Goal: Task Accomplishment & Management: Complete application form

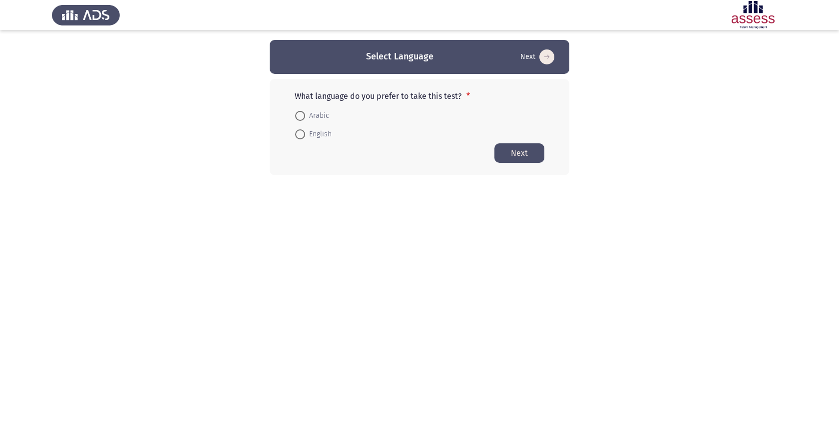
click at [300, 137] on span at bounding box center [300, 134] width 10 height 10
click at [300, 137] on input "English" at bounding box center [300, 134] width 10 height 10
radio input "true"
click at [513, 151] on button "Next" at bounding box center [519, 152] width 50 height 19
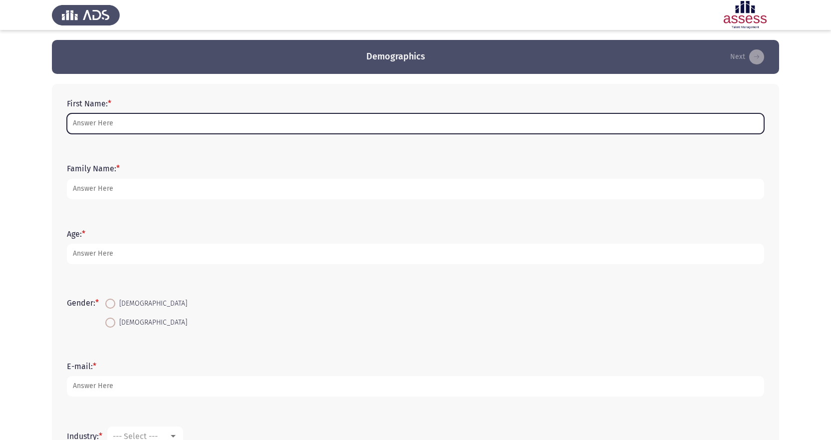
click at [177, 121] on input "First Name: *" at bounding box center [416, 123] width 698 height 20
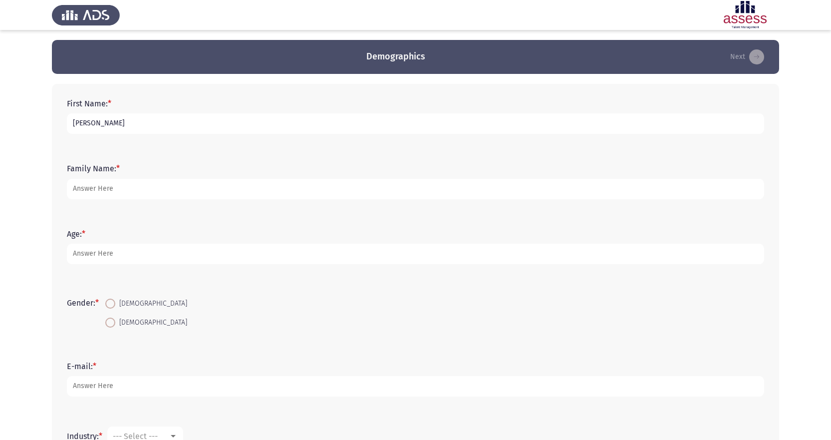
type input "[PERSON_NAME]"
type input "KING"
type input "41"
click at [118, 305] on span "[DEMOGRAPHIC_DATA]" at bounding box center [151, 304] width 72 height 12
click at [115, 305] on input "[DEMOGRAPHIC_DATA]" at bounding box center [110, 304] width 10 height 10
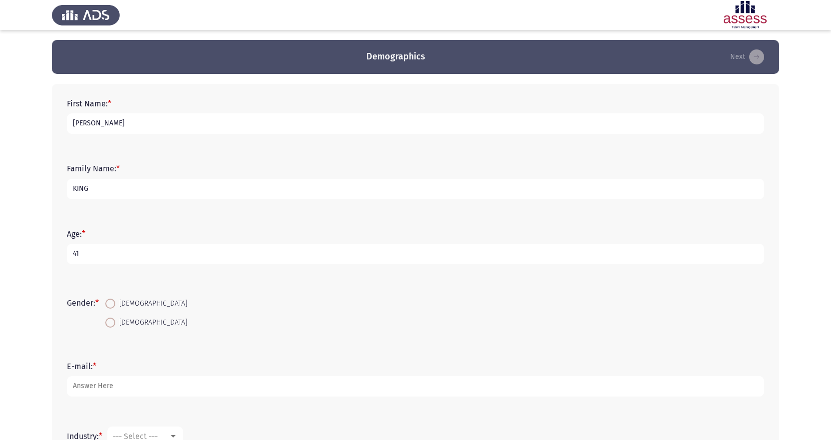
radio input "true"
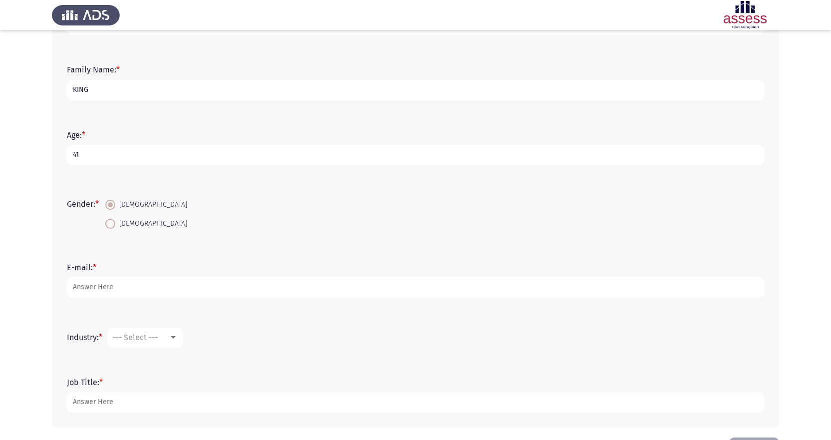
scroll to position [100, 0]
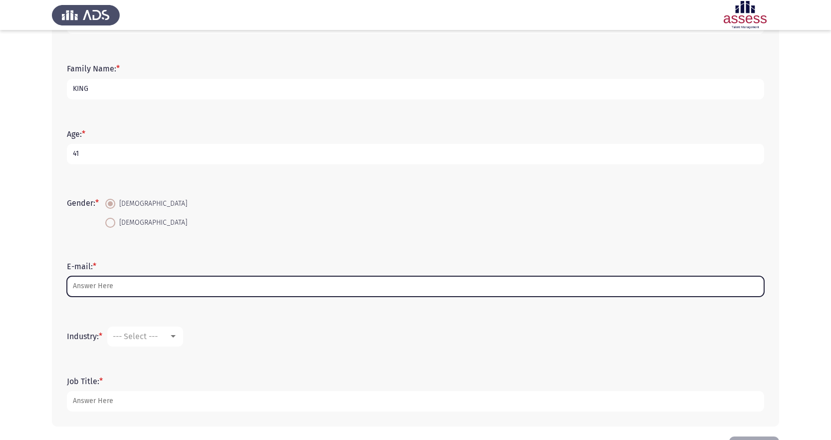
click at [127, 288] on input "E-mail: *" at bounding box center [416, 286] width 698 height 20
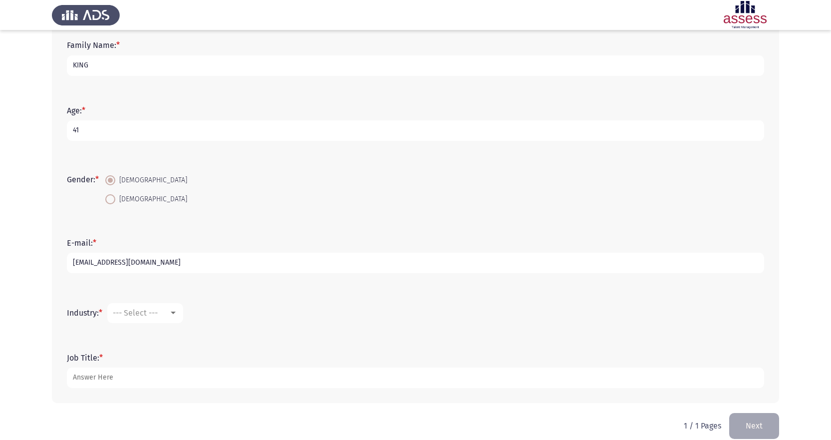
scroll to position [136, 0]
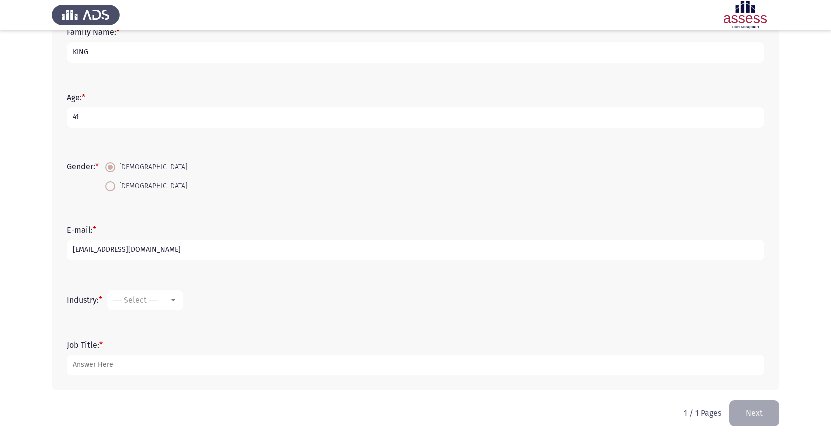
type input "[EMAIL_ADDRESS][DOMAIN_NAME]"
click at [172, 298] on div at bounding box center [173, 300] width 9 height 8
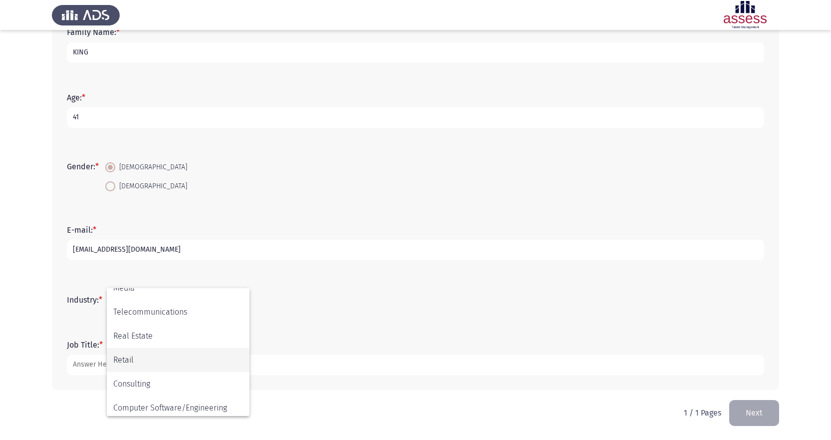
scroll to position [328, 0]
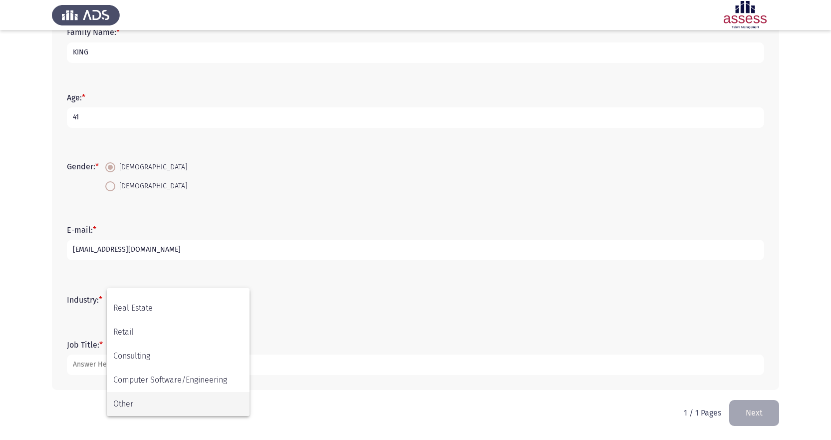
click at [153, 403] on span "Other" at bounding box center [178, 404] width 130 height 24
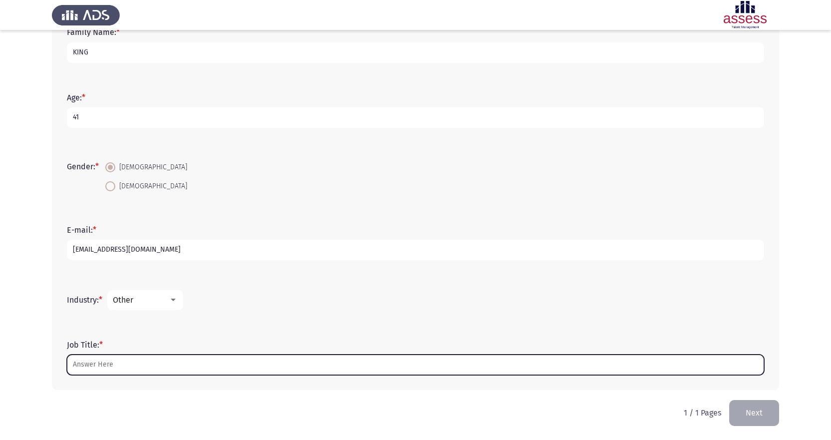
click at [175, 366] on input "Job Title: *" at bounding box center [416, 365] width 698 height 20
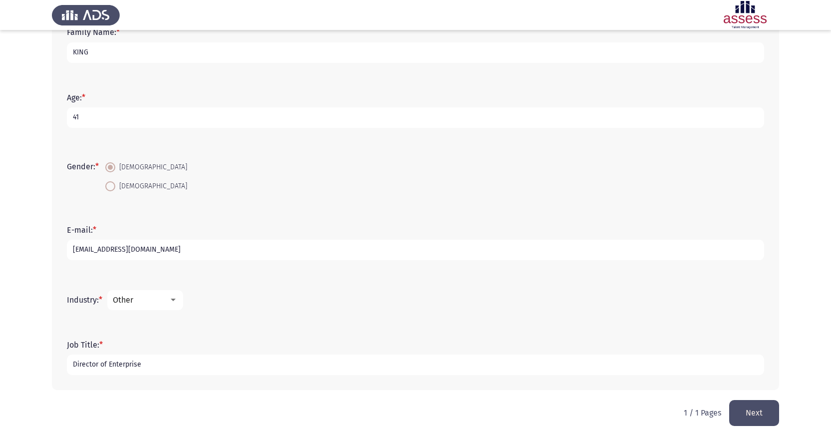
type input "Director of Enterprise"
click at [748, 408] on button "Next" at bounding box center [755, 412] width 50 height 25
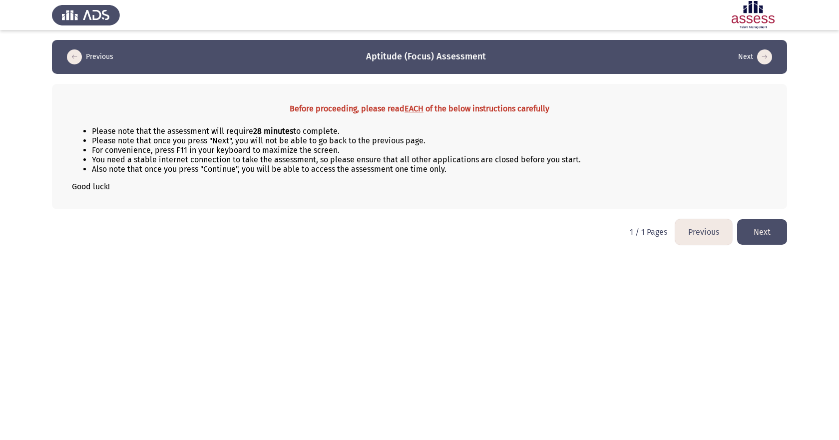
click at [766, 233] on button "Next" at bounding box center [762, 231] width 50 height 25
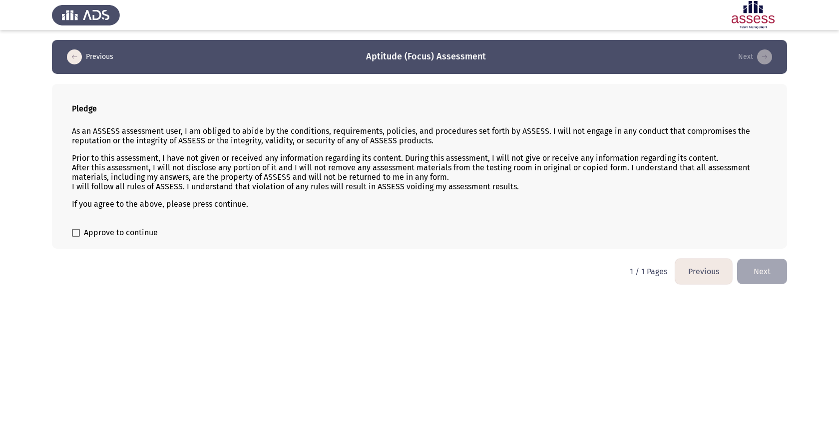
click at [78, 233] on span at bounding box center [76, 233] width 8 height 8
click at [76, 237] on input "Approve to continue" at bounding box center [75, 237] width 0 height 0
checkbox input "true"
click at [757, 276] on button "Next" at bounding box center [762, 271] width 50 height 25
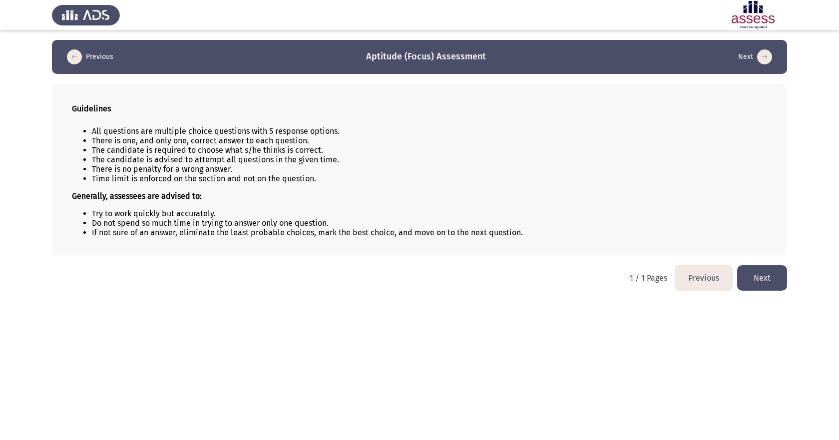
click at [756, 282] on button "Next" at bounding box center [762, 277] width 50 height 25
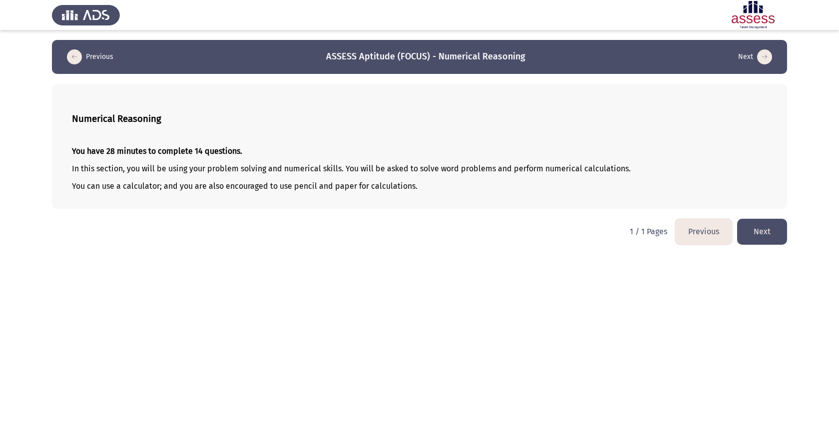
click at [369, 255] on html "Previous ASSESS Aptitude (FOCUS) - Numerical Reasoning Next Numerical Reasoning…" at bounding box center [419, 127] width 839 height 255
click at [768, 230] on button "Next" at bounding box center [762, 231] width 50 height 25
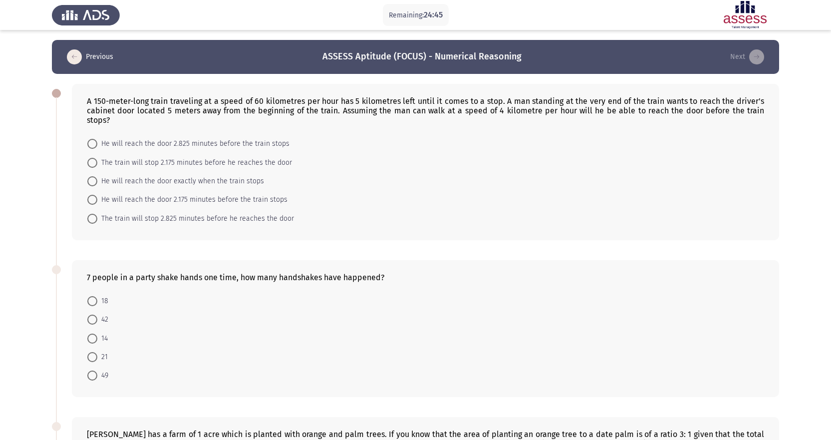
click at [93, 139] on span at bounding box center [92, 144] width 10 height 10
click at [93, 139] on input "He will reach the door 2.825 minutes before the train stops" at bounding box center [92, 144] width 10 height 10
radio input "true"
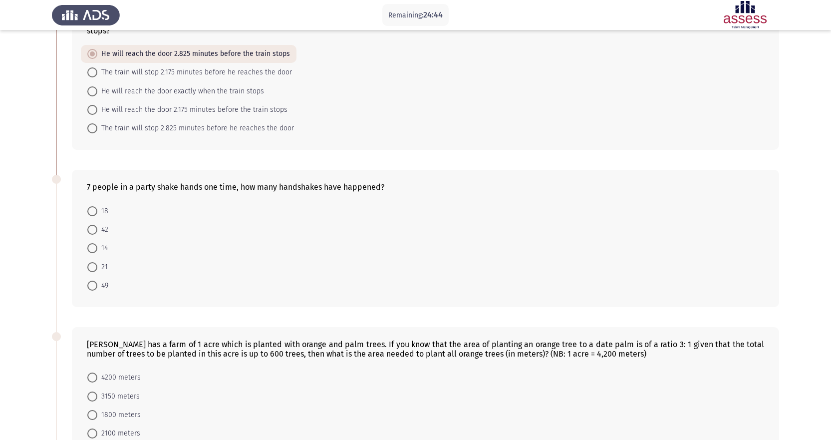
scroll to position [100, 0]
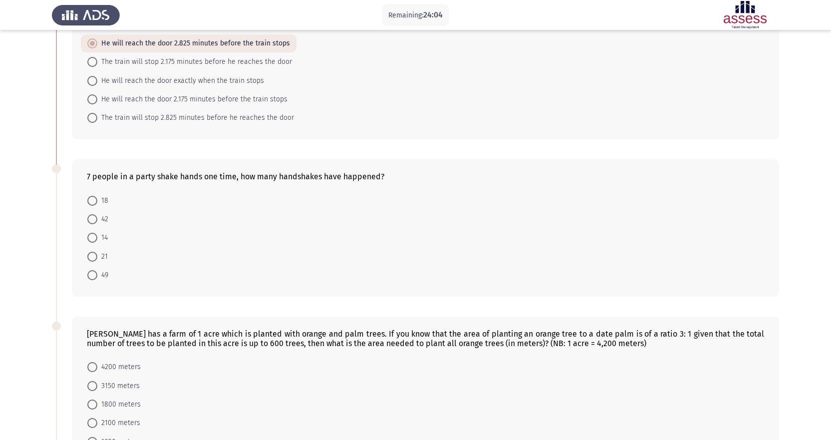
click at [94, 214] on span at bounding box center [92, 219] width 10 height 10
click at [94, 214] on input "42" at bounding box center [92, 219] width 10 height 10
radio input "true"
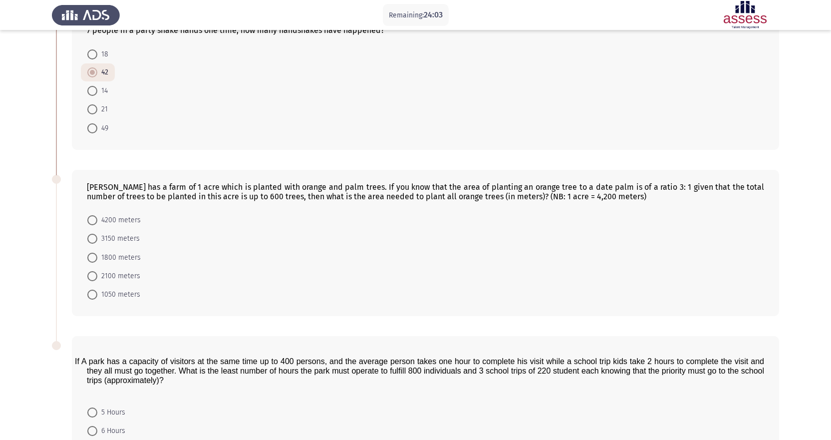
scroll to position [250, 0]
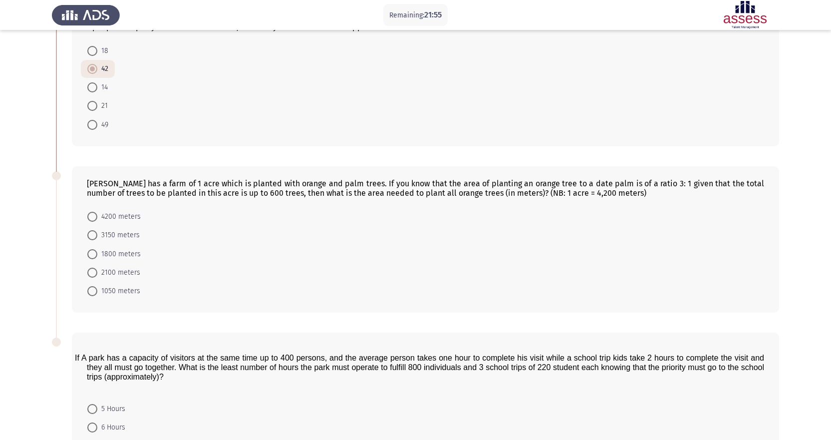
click at [92, 230] on span at bounding box center [92, 235] width 10 height 10
click at [92, 230] on input "3150 meters" at bounding box center [92, 235] width 10 height 10
radio input "true"
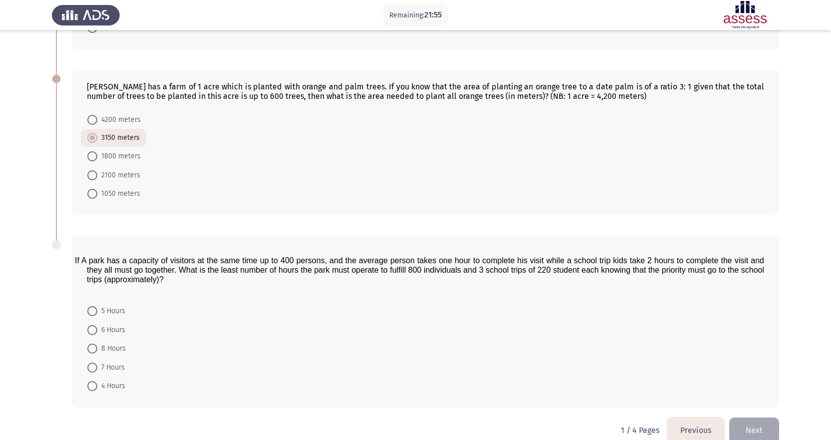
scroll to position [355, 0]
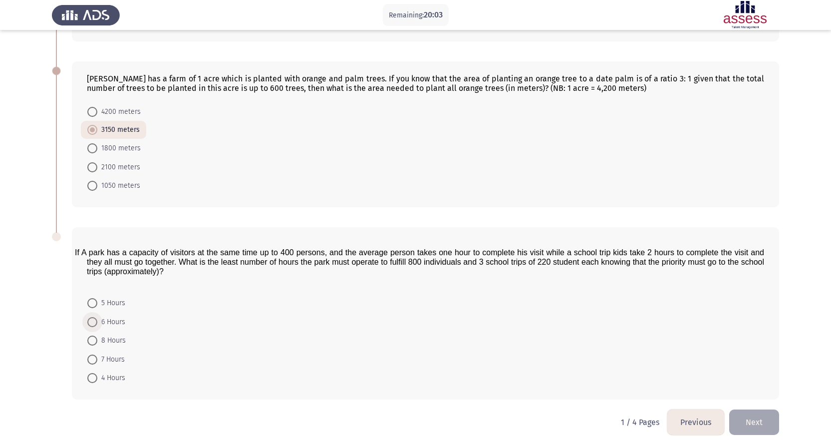
click at [94, 317] on span at bounding box center [92, 322] width 10 height 10
click at [94, 317] on input "6 Hours" at bounding box center [92, 322] width 10 height 10
radio input "true"
click at [756, 417] on button "Next" at bounding box center [755, 421] width 50 height 25
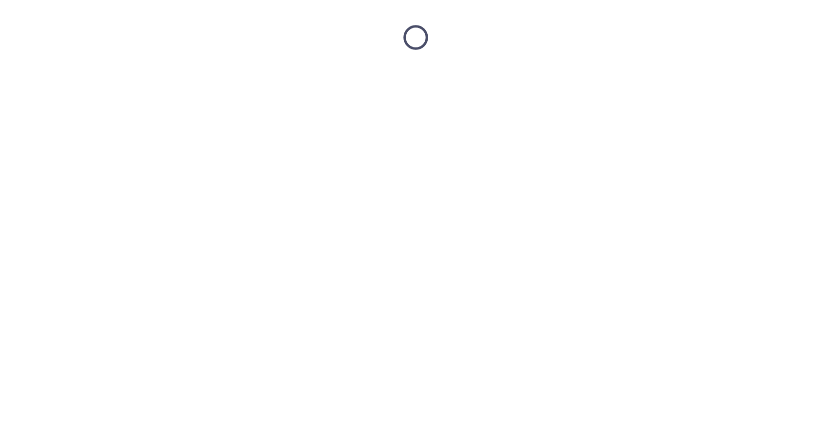
scroll to position [0, 0]
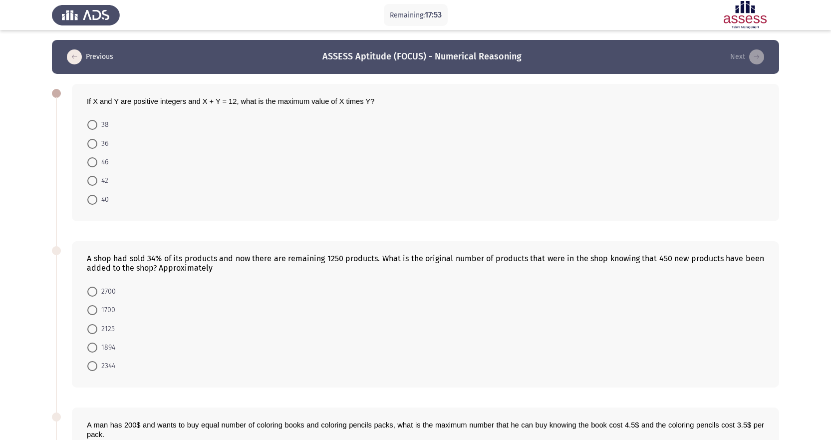
click at [91, 142] on span at bounding box center [92, 144] width 10 height 10
click at [91, 142] on input "36" at bounding box center [92, 144] width 10 height 10
radio input "true"
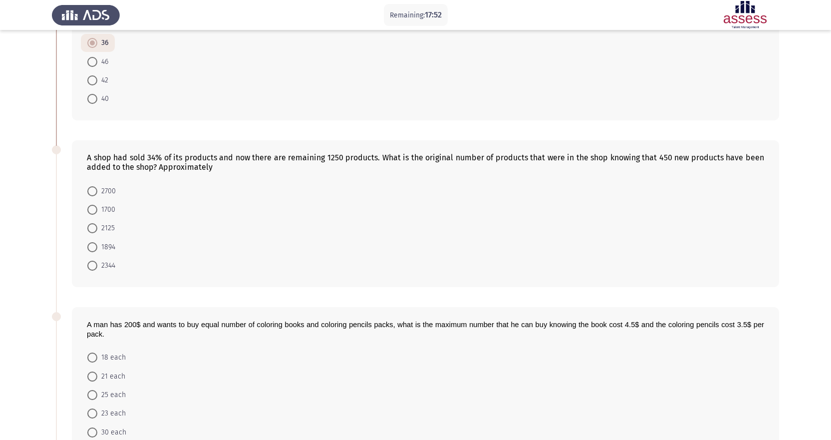
scroll to position [150, 0]
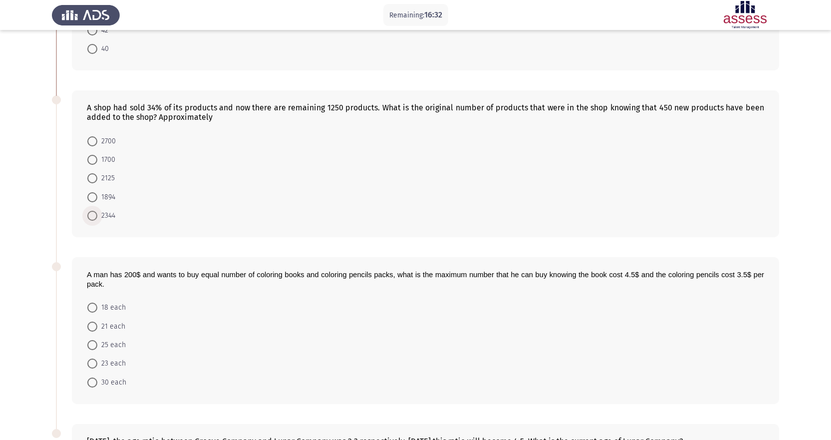
click at [94, 215] on span at bounding box center [92, 216] width 10 height 10
click at [94, 215] on input "2344" at bounding box center [92, 216] width 10 height 10
radio input "true"
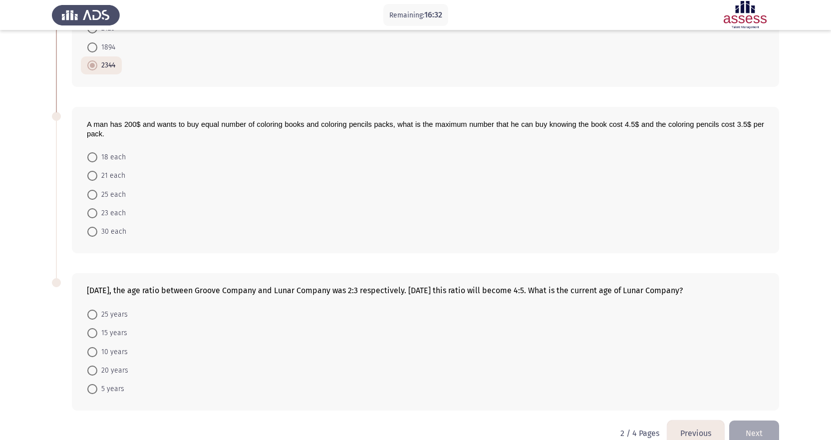
scroll to position [320, 0]
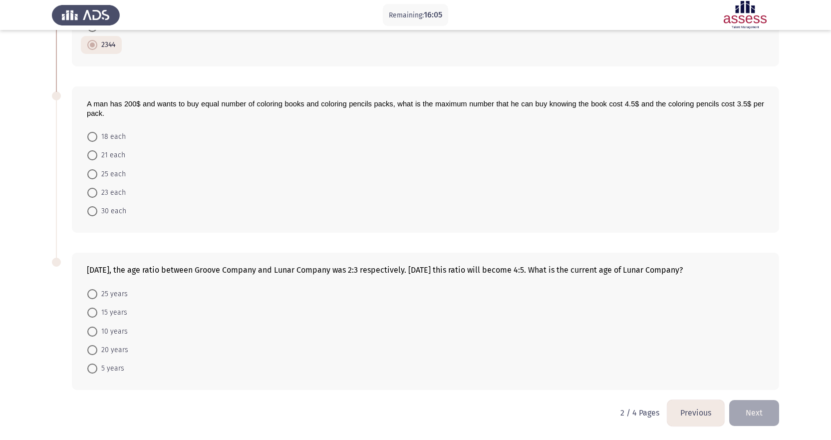
click at [90, 176] on span at bounding box center [92, 174] width 10 height 10
click at [90, 176] on input "25 each" at bounding box center [92, 174] width 10 height 10
radio input "true"
click at [94, 349] on span at bounding box center [92, 350] width 10 height 10
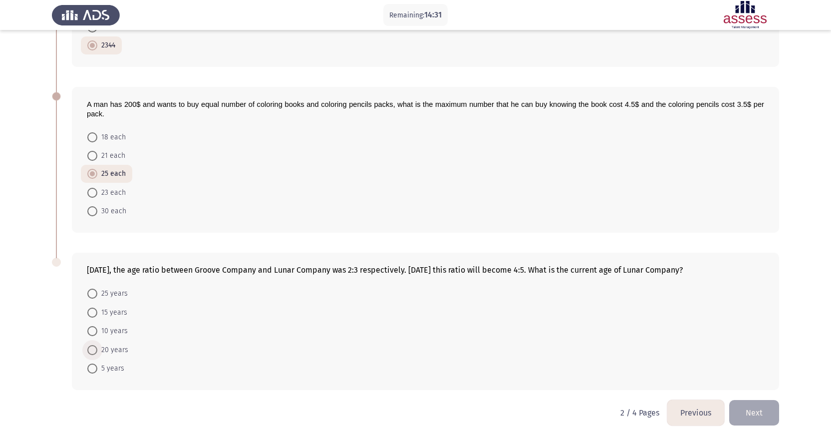
click at [94, 349] on input "20 years" at bounding box center [92, 350] width 10 height 10
radio input "true"
click at [766, 409] on button "Next" at bounding box center [755, 412] width 50 height 25
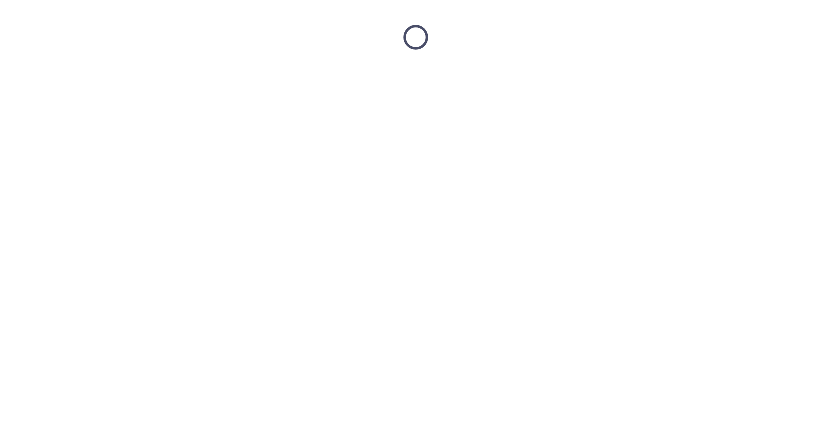
scroll to position [0, 0]
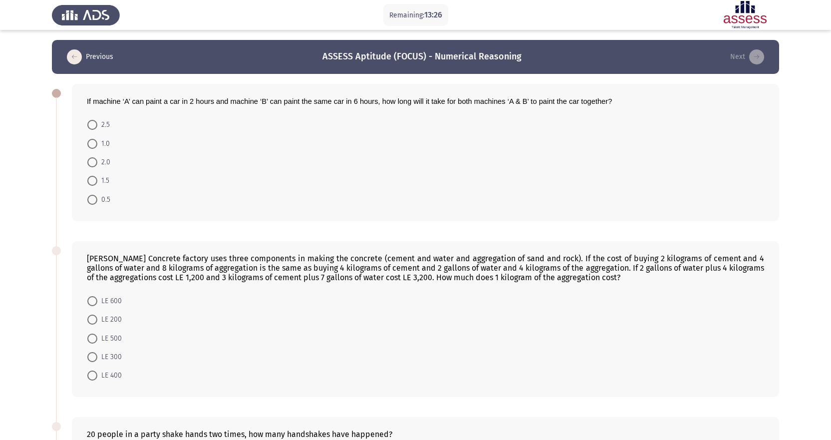
click at [92, 179] on span at bounding box center [92, 181] width 10 height 10
click at [92, 179] on input "1.5" at bounding box center [92, 181] width 10 height 10
radio input "true"
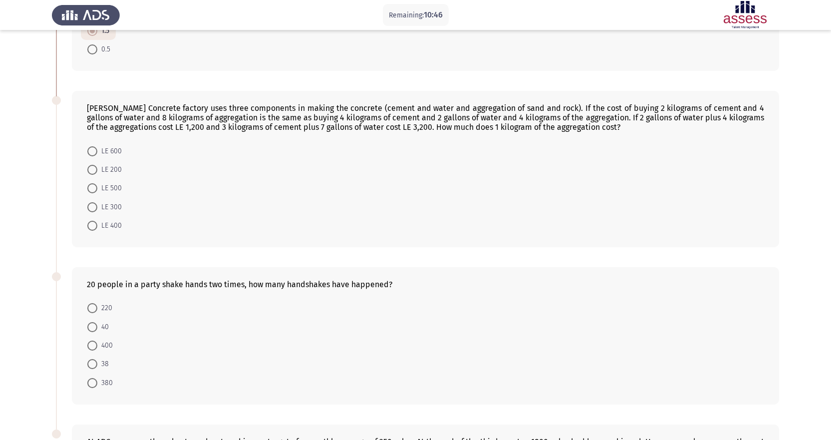
scroll to position [150, 0]
click at [94, 167] on span at bounding box center [92, 169] width 10 height 10
click at [94, 167] on input "LE 200" at bounding box center [92, 169] width 10 height 10
radio input "true"
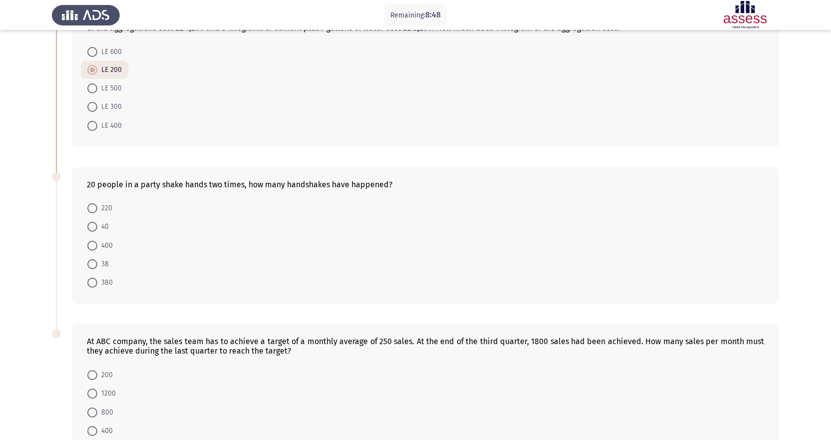
scroll to position [250, 0]
click at [91, 263] on span at bounding box center [92, 263] width 10 height 10
click at [91, 263] on input "38" at bounding box center [92, 263] width 10 height 10
radio input "true"
click at [95, 280] on span at bounding box center [92, 281] width 10 height 10
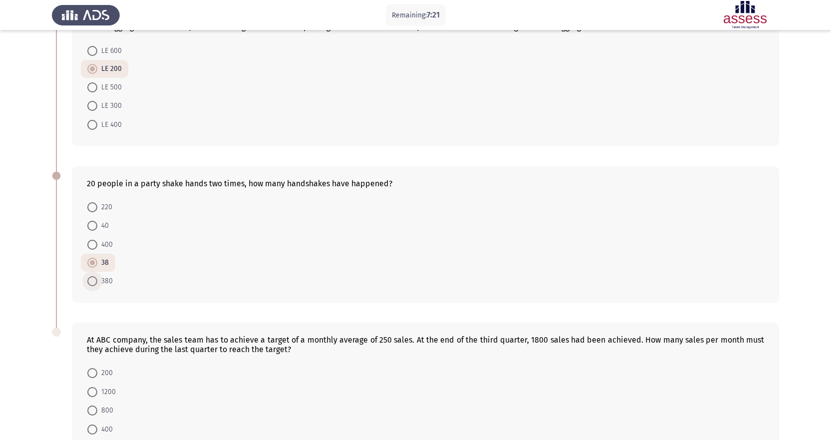
click at [95, 280] on input "380" at bounding box center [92, 281] width 10 height 10
radio input "true"
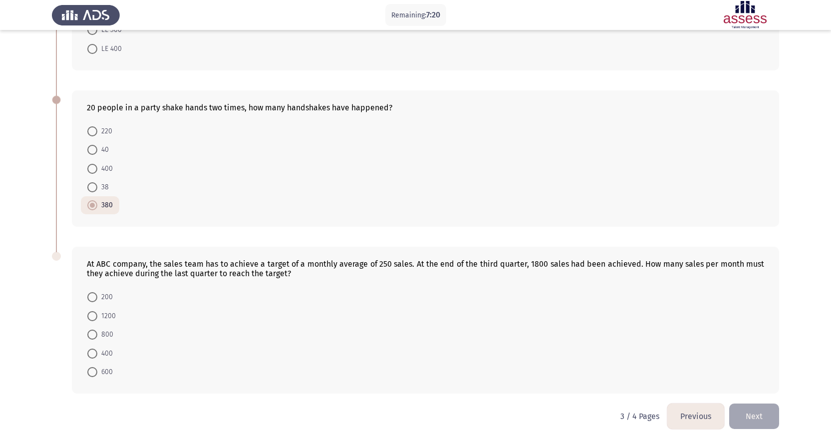
scroll to position [329, 0]
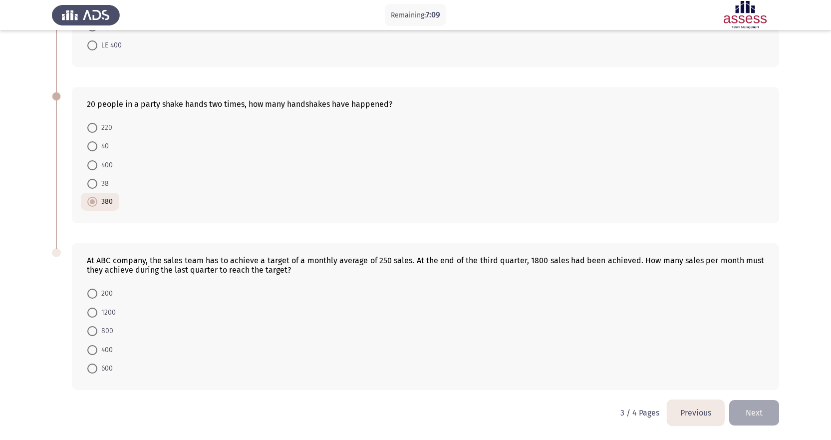
drag, startPoint x: 292, startPoint y: 269, endPoint x: 93, endPoint y: 259, distance: 199.0
click at [93, 259] on div "At ABC company, the sales team has to achieve a target of a monthly average of …" at bounding box center [426, 265] width 678 height 19
drag, startPoint x: 86, startPoint y: 260, endPoint x: 108, endPoint y: 263, distance: 21.7
click at [118, 264] on div "At ABC company, the sales team has to achieve a target of a monthly average of …" at bounding box center [426, 316] width 708 height 147
drag, startPoint x: 96, startPoint y: 261, endPoint x: 248, endPoint y: 273, distance: 152.8
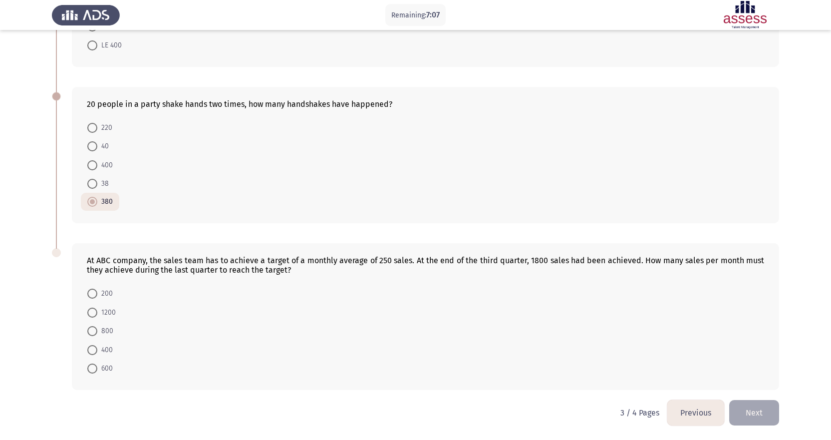
click at [248, 273] on div "At ABC company, the sales team has to achieve a target of a monthly average of …" at bounding box center [426, 265] width 678 height 19
click at [89, 348] on span at bounding box center [92, 350] width 10 height 10
click at [89, 348] on input "400" at bounding box center [92, 350] width 10 height 10
radio input "true"
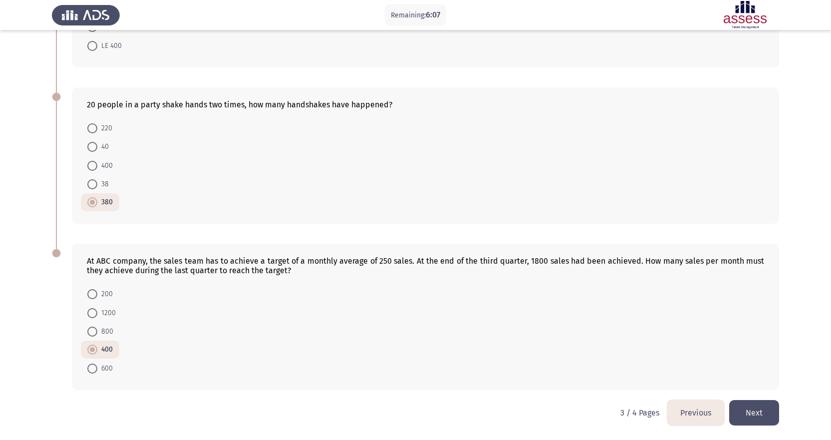
click at [767, 414] on button "Next" at bounding box center [755, 412] width 50 height 25
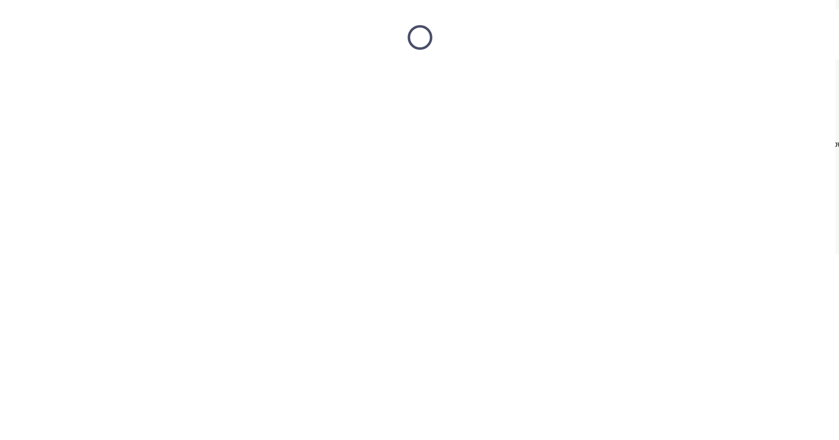
scroll to position [0, 0]
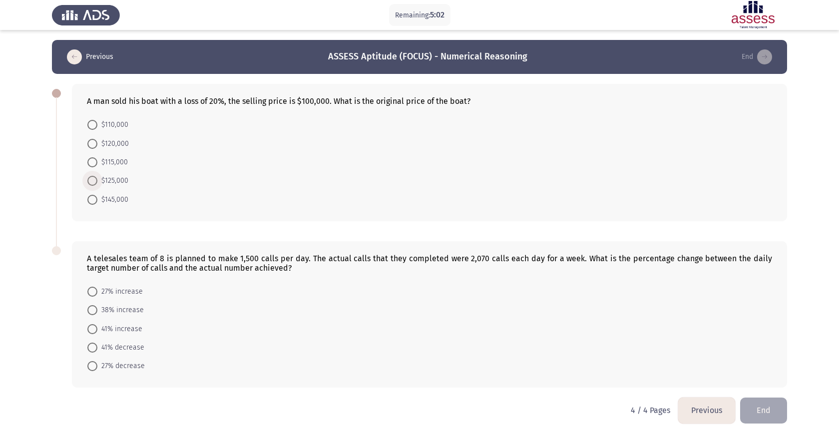
click at [92, 181] on span at bounding box center [92, 181] width 0 height 0
click at [92, 181] on input "$125,000" at bounding box center [92, 181] width 10 height 10
radio input "true"
click at [94, 311] on span at bounding box center [92, 310] width 10 height 10
click at [94, 311] on input "38% increase" at bounding box center [92, 310] width 10 height 10
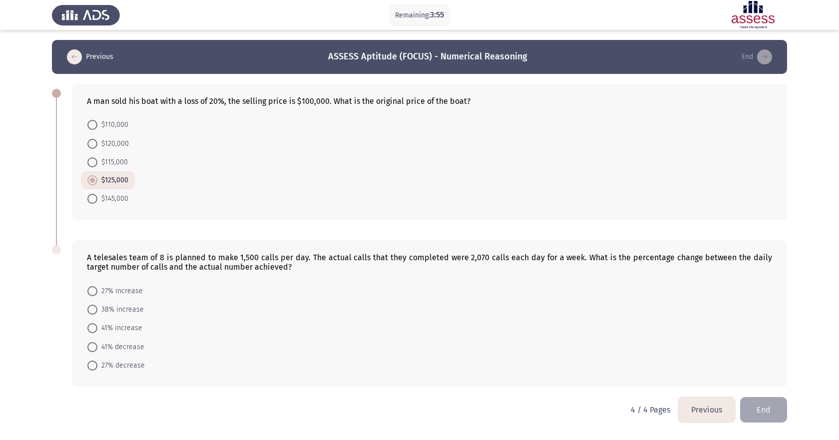
radio input "true"
click at [768, 408] on button "End" at bounding box center [763, 408] width 47 height 25
